Goal: Find specific page/section: Find specific page/section

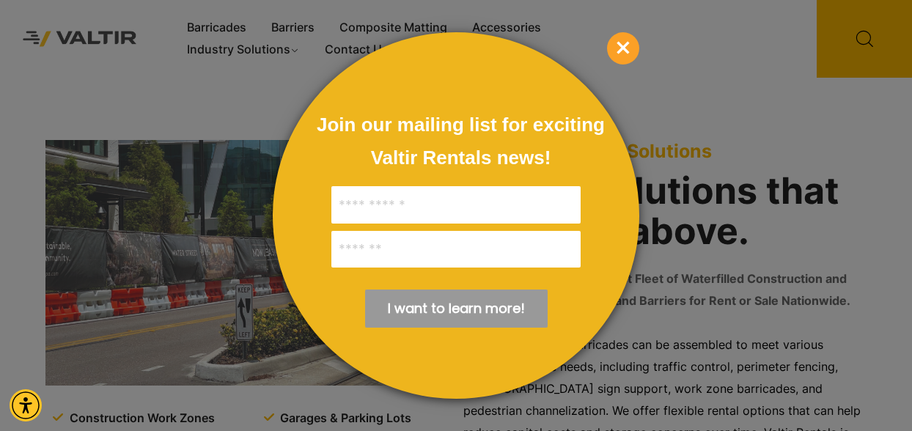
click at [632, 54] on span "×" at bounding box center [623, 48] width 32 height 32
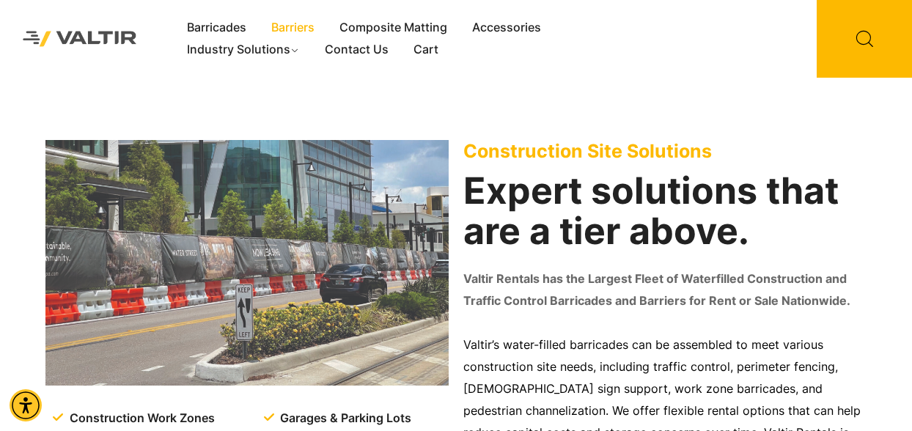
click at [301, 26] on link "Barriers" at bounding box center [293, 28] width 68 height 22
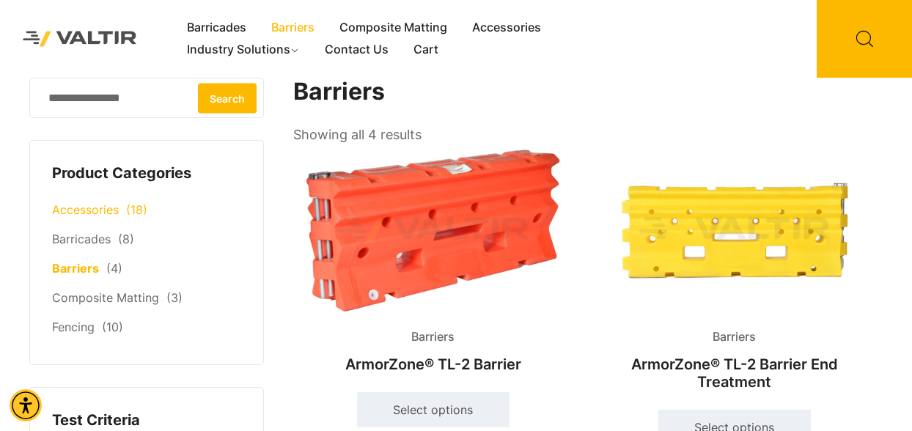
click at [110, 210] on link "Accessories" at bounding box center [85, 209] width 67 height 15
